Goal: Find specific page/section: Find specific page/section

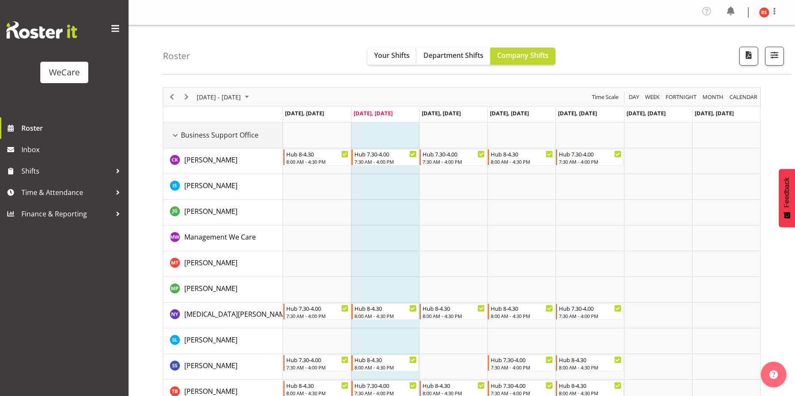
click at [174, 144] on td "Business Support Office" at bounding box center [223, 136] width 120 height 26
click at [172, 126] on td "Business Support Office" at bounding box center [223, 136] width 120 height 26
click at [174, 136] on div "Business Support Office resource" at bounding box center [175, 135] width 11 height 11
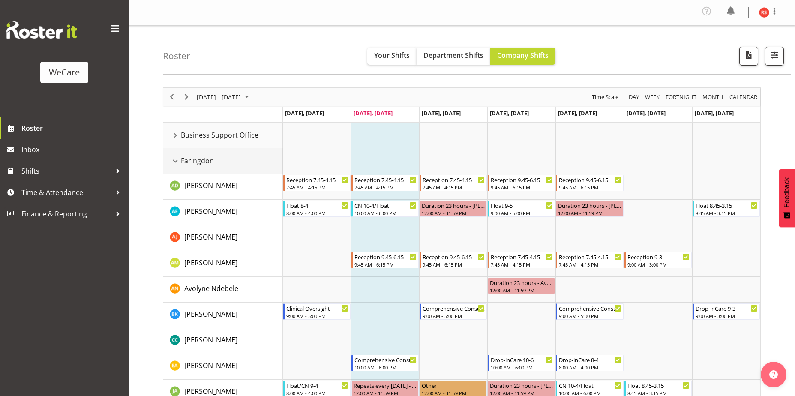
click at [175, 162] on div "Faringdon resource" at bounding box center [175, 161] width 11 height 11
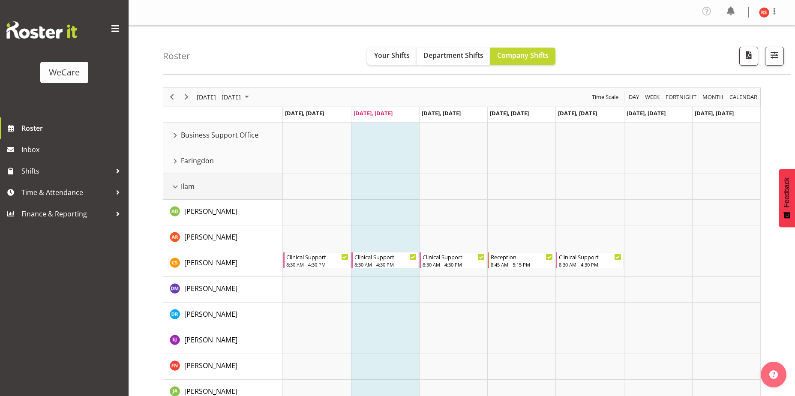
click at [174, 182] on div "Ilam resource" at bounding box center [175, 186] width 11 height 11
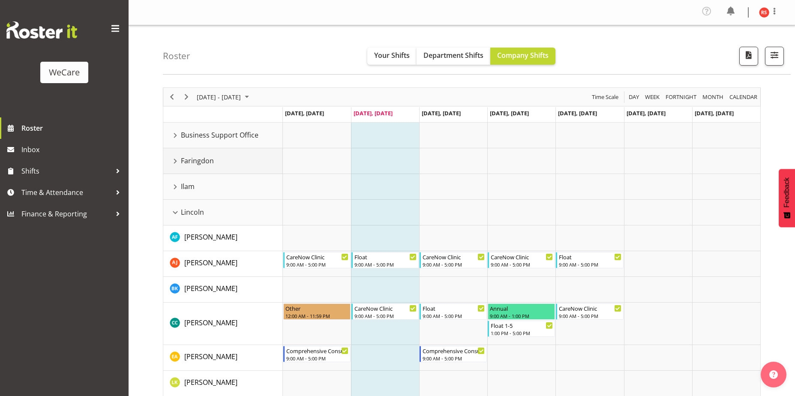
click at [172, 164] on div "Faringdon resource" at bounding box center [175, 161] width 11 height 11
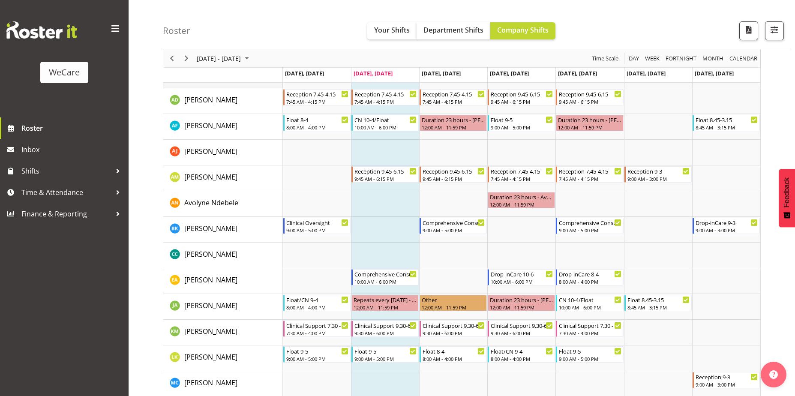
scroll to position [43, 0]
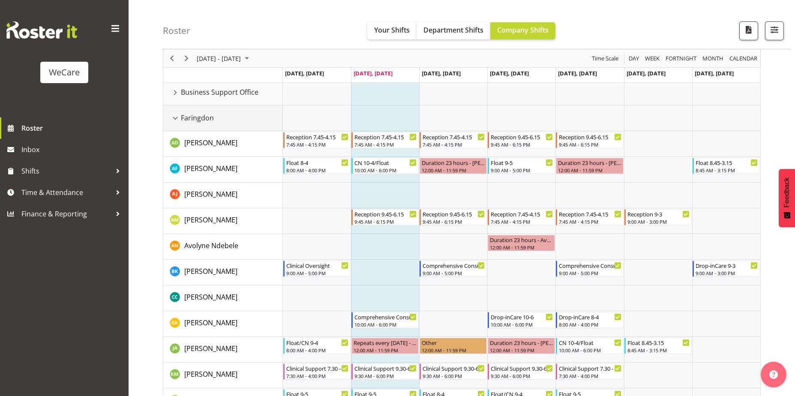
click at [173, 117] on div "Faringdon resource" at bounding box center [175, 118] width 11 height 11
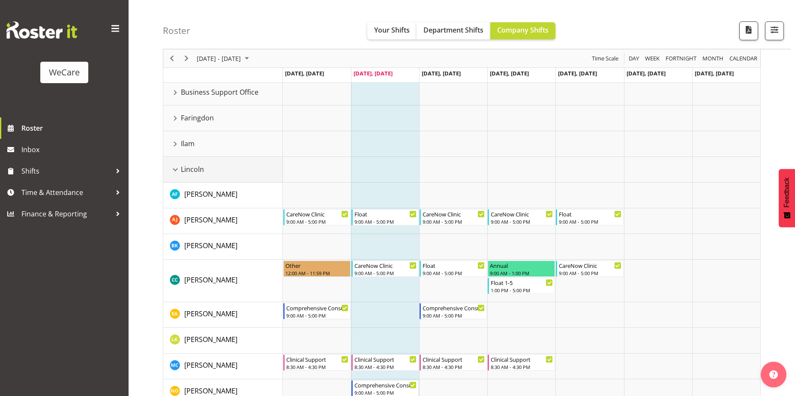
click at [168, 168] on td "Lincoln" at bounding box center [223, 170] width 120 height 26
click at [174, 167] on div "Lincoln resource" at bounding box center [175, 169] width 11 height 11
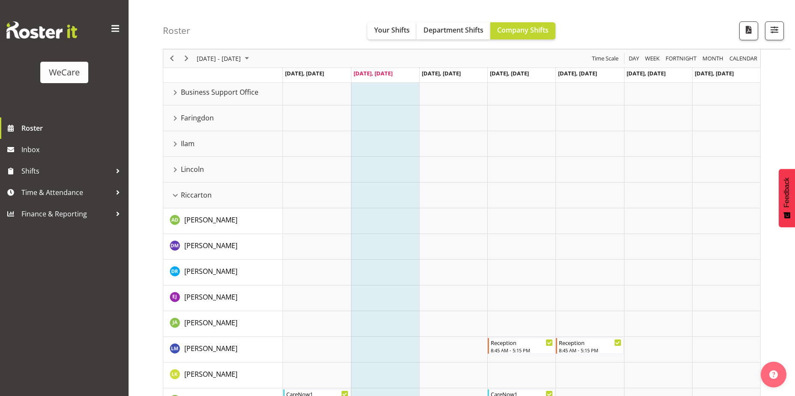
click at [175, 195] on div "Riccarton resource" at bounding box center [175, 195] width 11 height 11
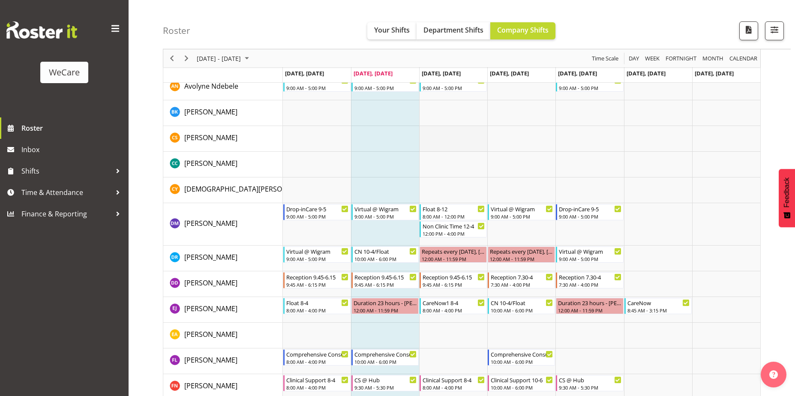
scroll to position [410, 0]
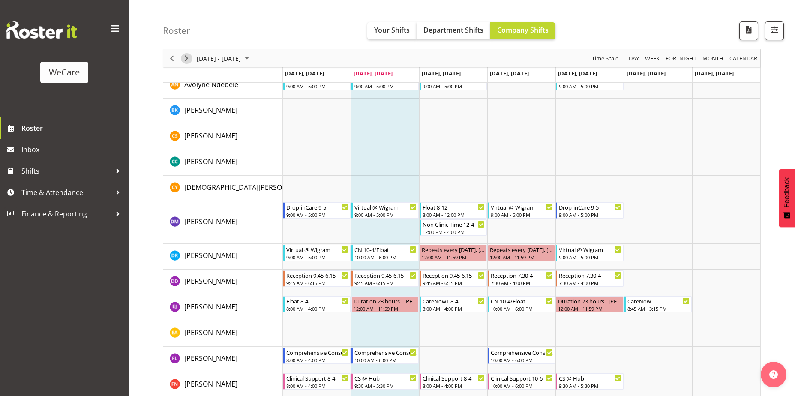
click at [188, 59] on span "Next" at bounding box center [186, 58] width 10 height 11
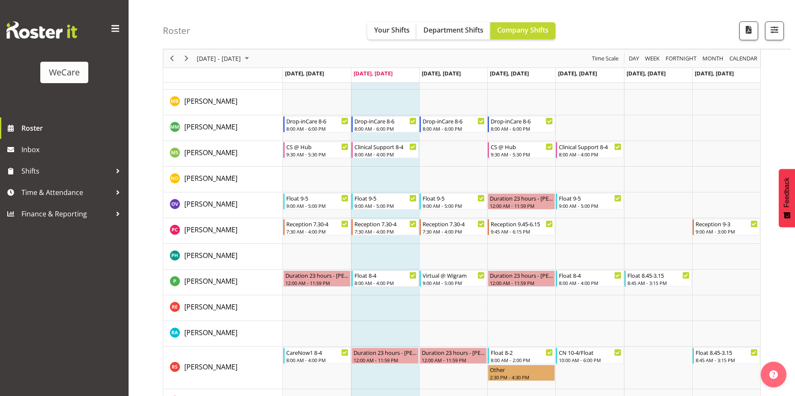
scroll to position [2956, 0]
